Goal: Go to known website: Go to known website

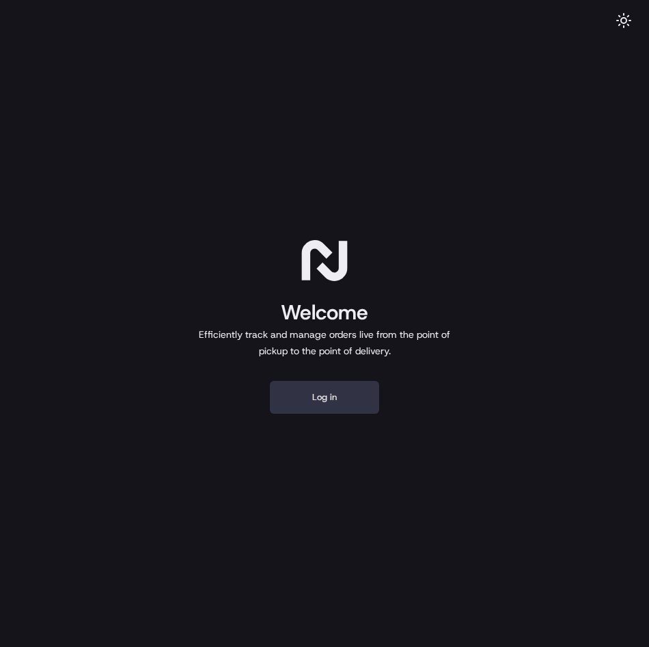
click at [320, 392] on button "Log in" at bounding box center [324, 397] width 109 height 33
